Goal: Communication & Community: Share content

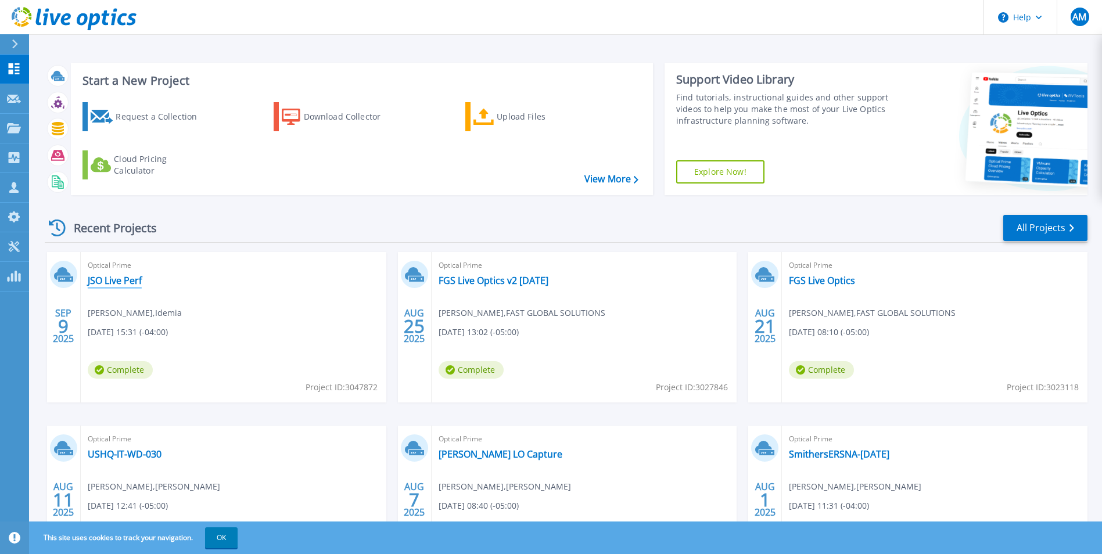
click at [122, 281] on link "JSO Live Perf" at bounding box center [115, 281] width 54 height 12
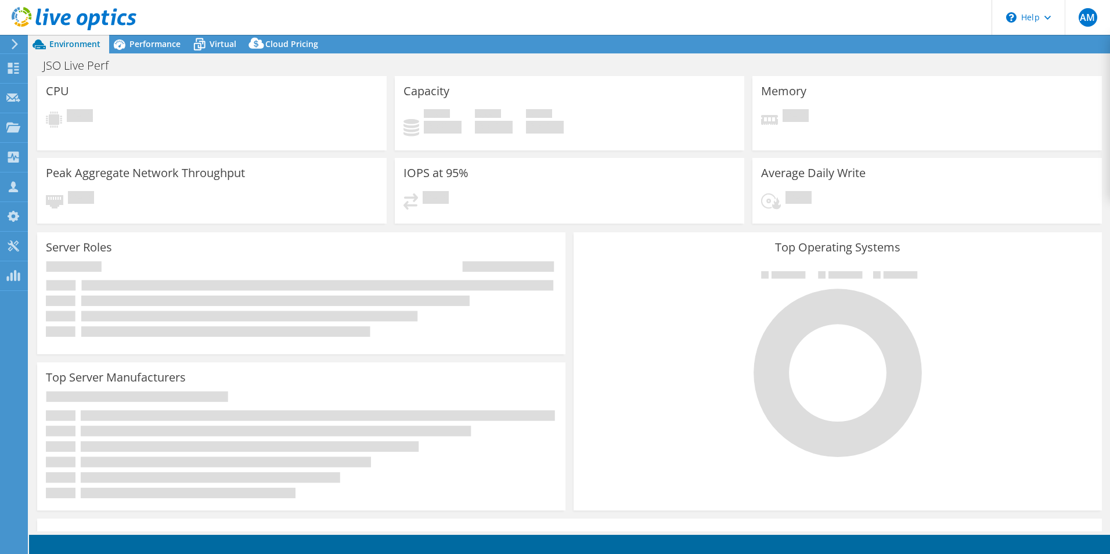
select select "USD"
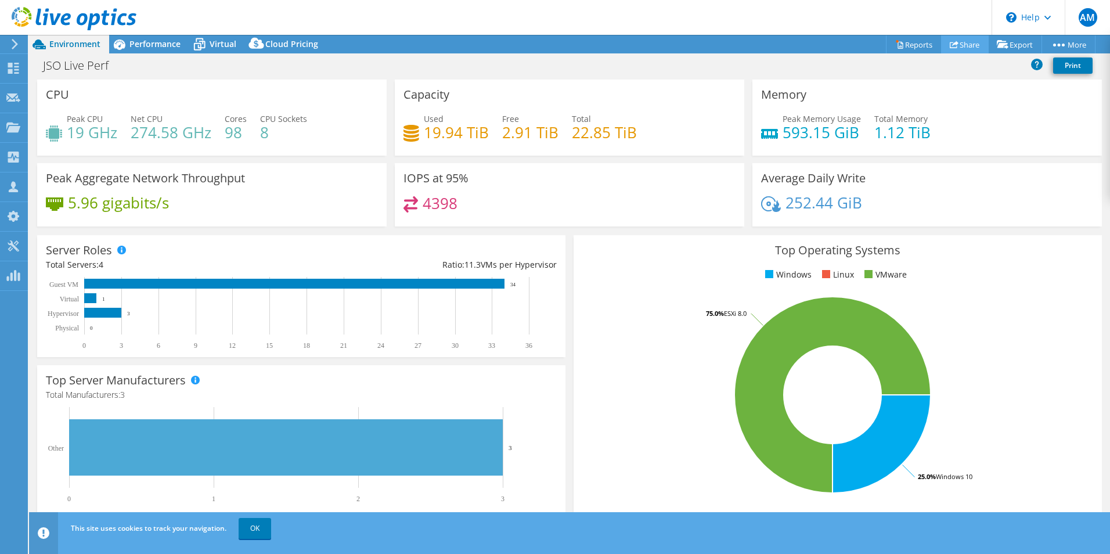
click at [960, 48] on link "Share" at bounding box center [965, 44] width 48 height 18
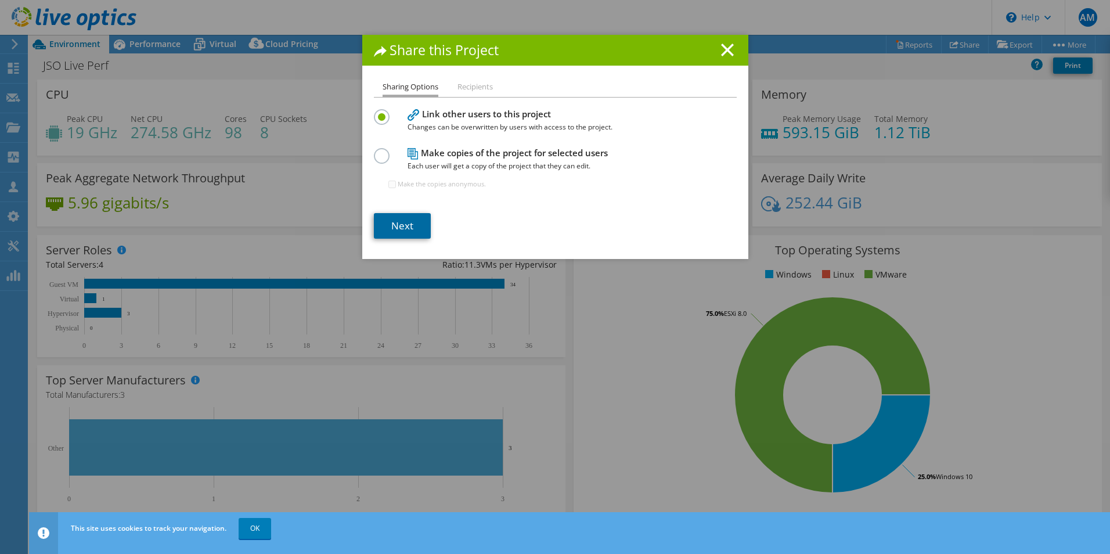
click at [401, 225] on link "Next" at bounding box center [402, 226] width 57 height 26
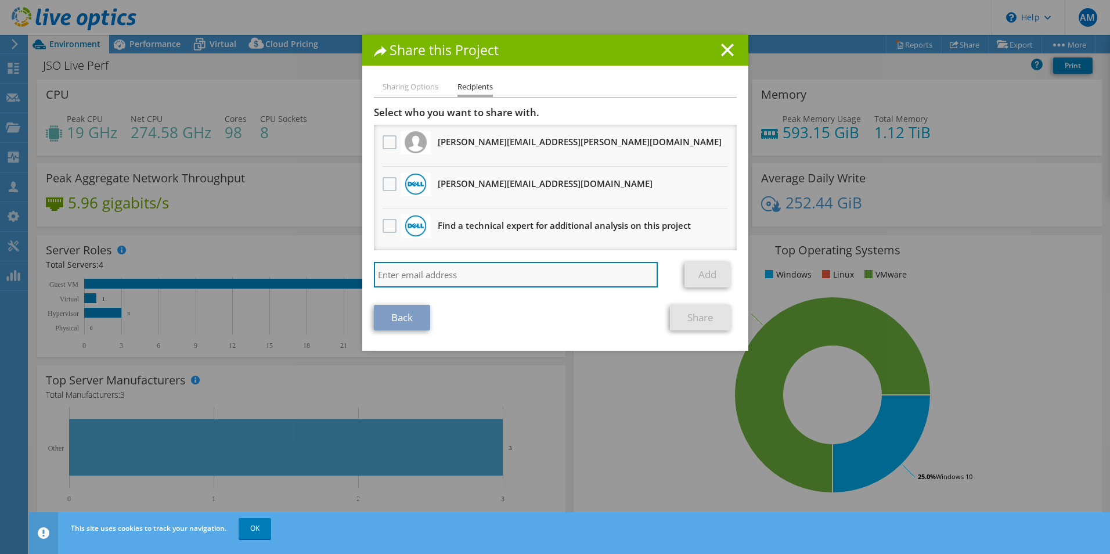
click at [467, 283] on input "search" at bounding box center [516, 275] width 285 height 26
type input "[PERSON_NAME][EMAIL_ADDRESS][PERSON_NAME][DOMAIN_NAME]"
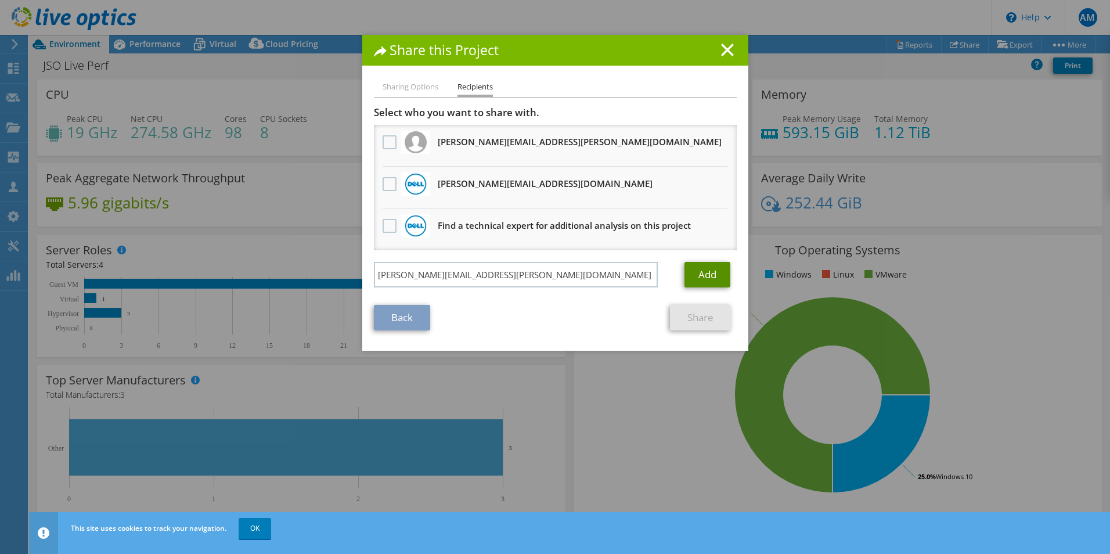
click at [700, 271] on link "Add" at bounding box center [708, 275] width 46 height 26
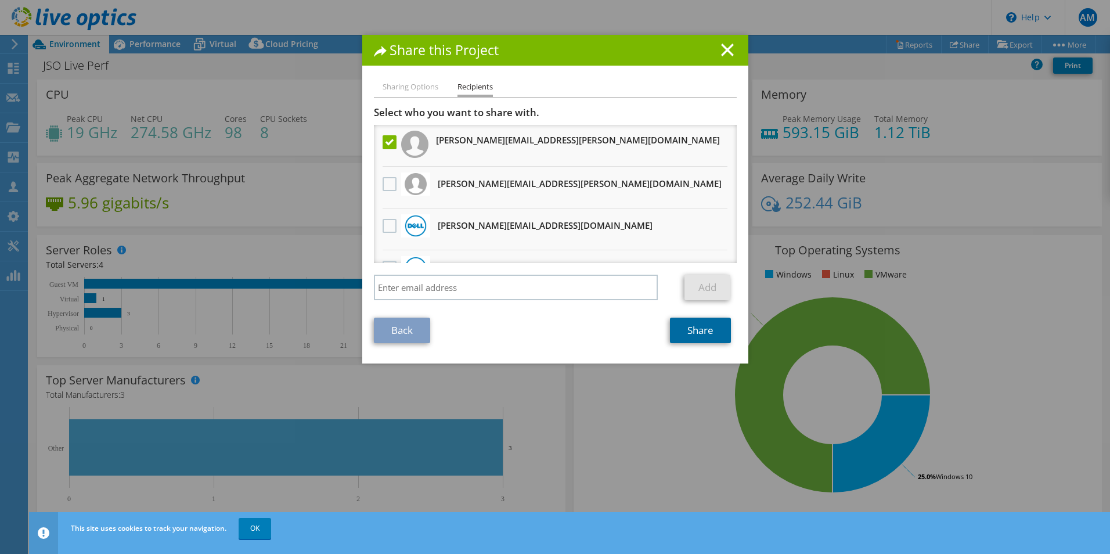
click at [699, 334] on link "Share" at bounding box center [700, 331] width 61 height 26
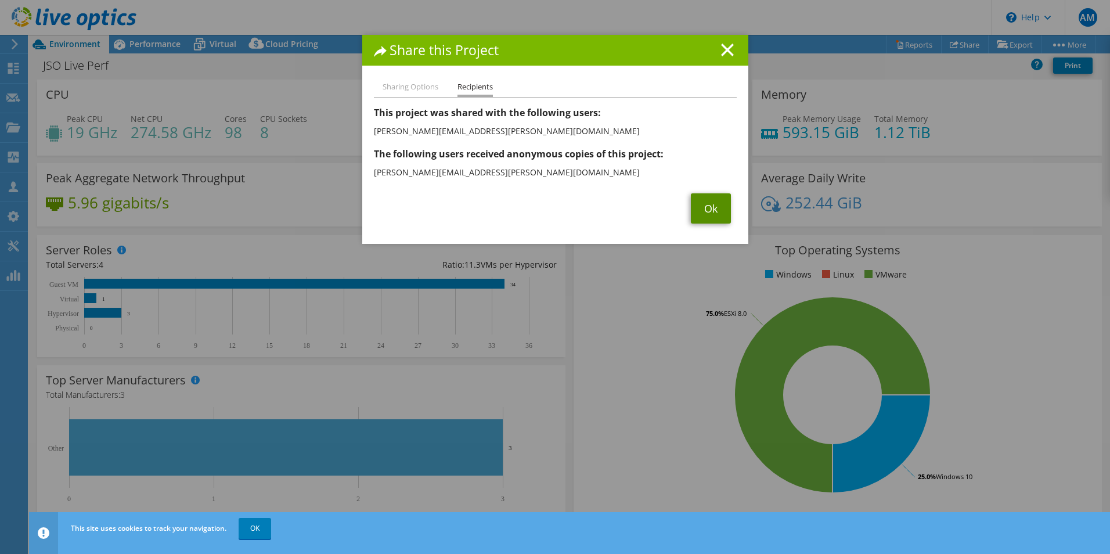
click at [696, 211] on link "Ok" at bounding box center [711, 208] width 40 height 30
